Goal: Navigation & Orientation: Find specific page/section

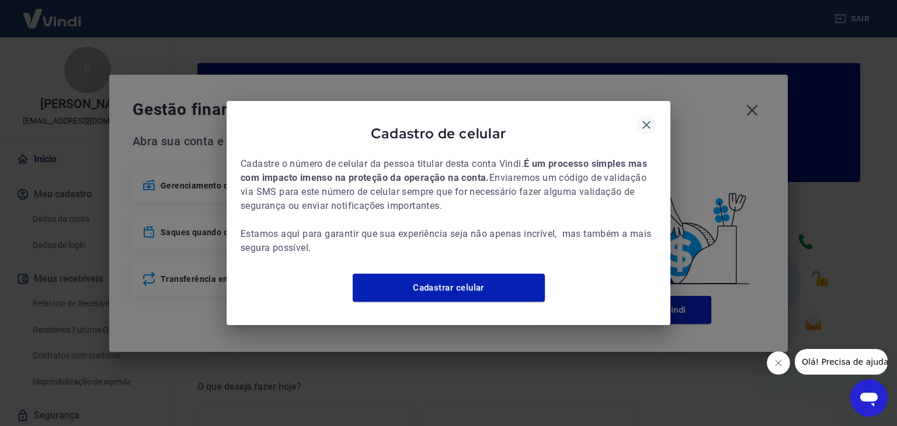
click at [649, 122] on icon "button" at bounding box center [646, 125] width 14 height 14
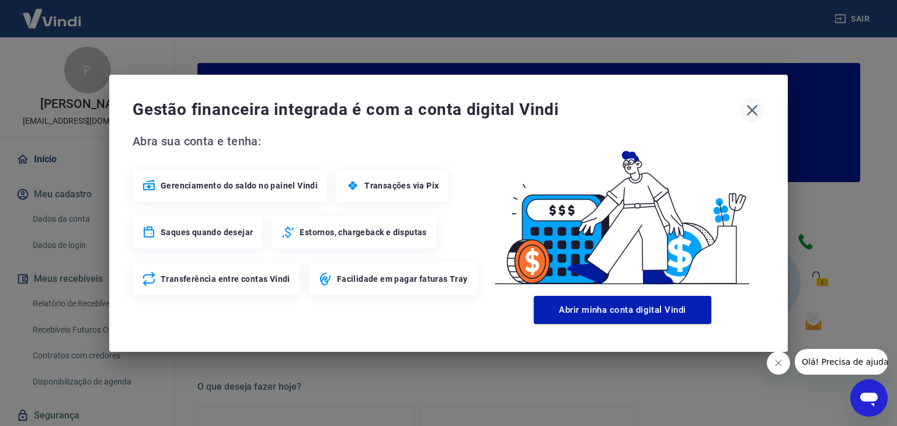
click at [750, 104] on icon "button" at bounding box center [752, 110] width 19 height 19
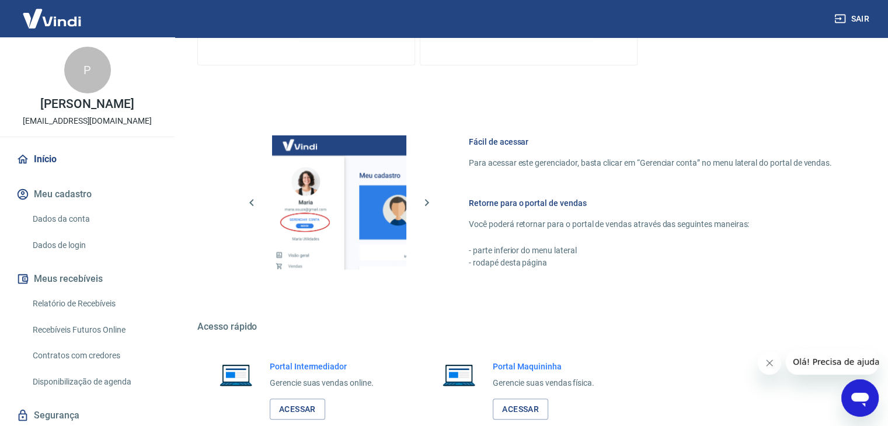
scroll to position [617, 0]
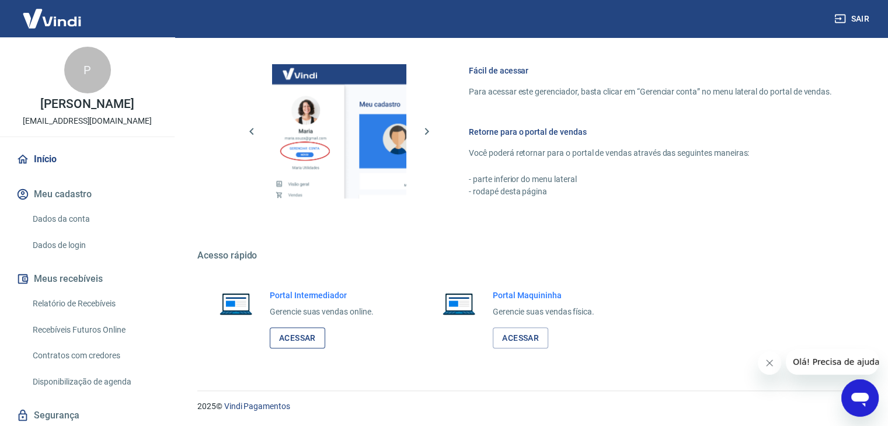
click at [317, 329] on link "Acessar" at bounding box center [297, 339] width 55 height 22
